Goal: Task Accomplishment & Management: Manage account settings

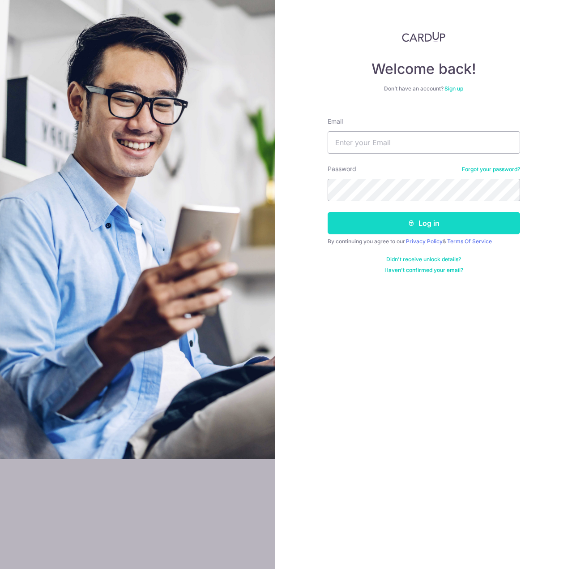
type input "simonchua@gmail.com"
click at [411, 217] on button "Log in" at bounding box center [424, 223] width 193 height 22
